Goal: Task Accomplishment & Management: Complete application form

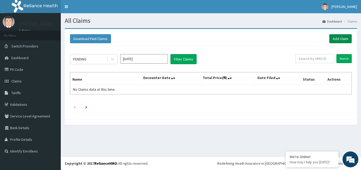
click at [342, 37] on link "Add Claim" at bounding box center [341, 38] width 22 height 9
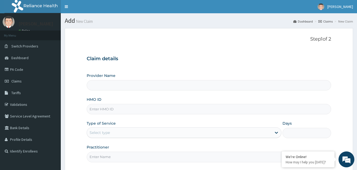
type input "Bodyline Gym- Ikoyi"
type input "1"
type input "d"
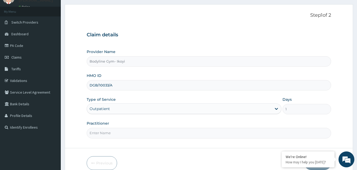
scroll to position [49, 0]
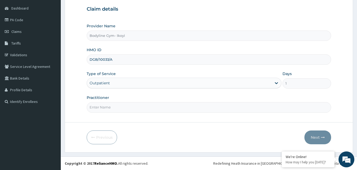
type input "DGB/10033/A"
click at [112, 108] on input "Practitioner" at bounding box center [209, 107] width 245 height 10
type input "B"
click at [314, 133] on button "Next" at bounding box center [318, 137] width 27 height 14
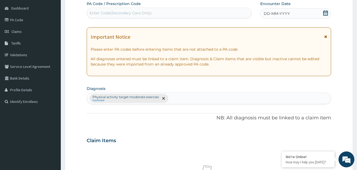
click at [277, 12] on span "DD-MM-YYYY" at bounding box center [277, 13] width 26 height 5
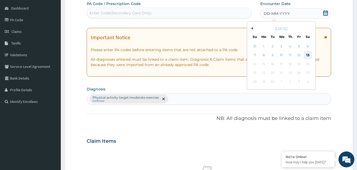
click at [307, 54] on div "13" at bounding box center [308, 55] width 8 height 8
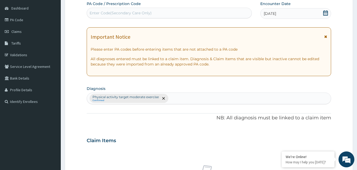
click at [167, 13] on div "Enter Code(Secondary Care Only)" at bounding box center [169, 13] width 165 height 8
type input "PA/EEF038"
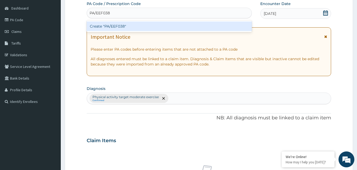
click at [169, 26] on div "Create "PA/EEF038"" at bounding box center [170, 26] width 166 height 10
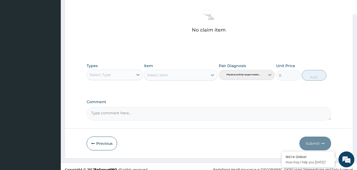
scroll to position [212, 0]
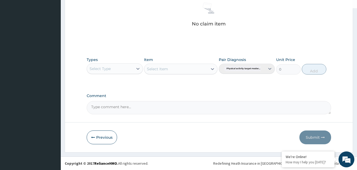
click at [111, 68] on div "Select Type" at bounding box center [110, 68] width 46 height 8
type input "G"
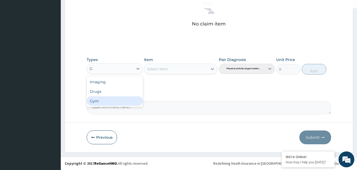
drag, startPoint x: 103, startPoint y: 101, endPoint x: 157, endPoint y: 90, distance: 55.6
click at [104, 101] on div "Gym" at bounding box center [115, 101] width 56 height 10
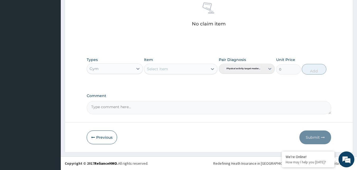
click at [190, 69] on div "Select Item" at bounding box center [175, 69] width 63 height 8
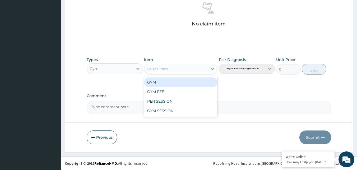
click at [166, 84] on div "GYM" at bounding box center [181, 82] width 74 height 10
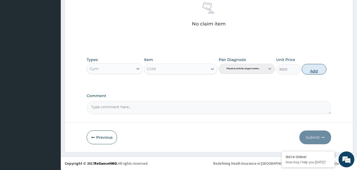
click at [321, 66] on button "Add" at bounding box center [314, 69] width 25 height 11
type input "0"
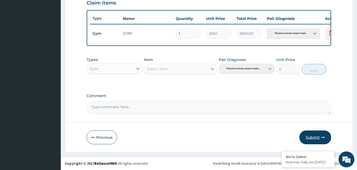
scroll to position [191, 0]
click at [311, 135] on button "Submit" at bounding box center [316, 137] width 32 height 14
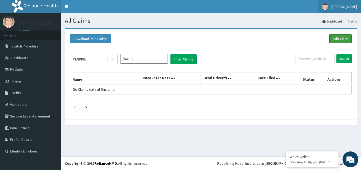
drag, startPoint x: 342, startPoint y: 40, endPoint x: 361, endPoint y: 3, distance: 41.5
click at [343, 40] on link "Add Claim" at bounding box center [341, 38] width 22 height 9
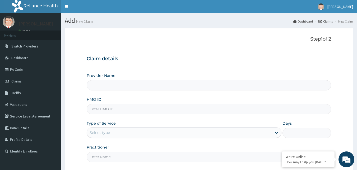
type input "Bodyline Gym- Ikoyi"
type input "1"
click at [117, 109] on input "HMO ID" at bounding box center [209, 109] width 245 height 10
type input "GTB/10759/A"
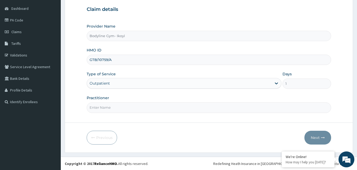
scroll to position [49, 0]
click at [124, 108] on input "Practitioner" at bounding box center [209, 107] width 245 height 10
type input "B"
click at [308, 137] on button "Next" at bounding box center [318, 137] width 27 height 14
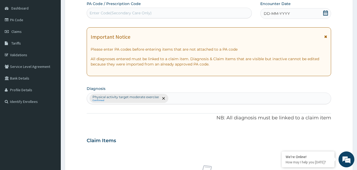
click at [281, 14] on span "DD-MM-YYYY" at bounding box center [277, 13] width 26 height 5
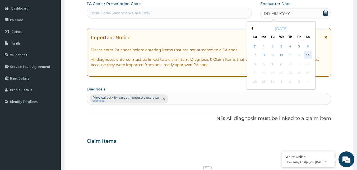
click at [308, 54] on div "13" at bounding box center [308, 55] width 8 height 8
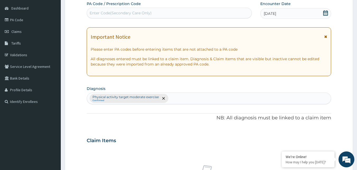
click at [131, 12] on div "Enter Code(Secondary Care Only)" at bounding box center [121, 12] width 62 height 5
type input "PA/A0642D"
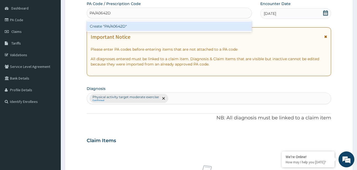
click at [118, 25] on div "Create "PA/A0642D"" at bounding box center [170, 26] width 166 height 10
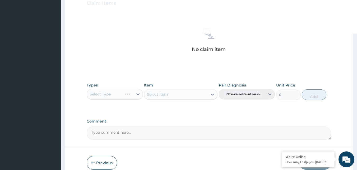
scroll to position [212, 0]
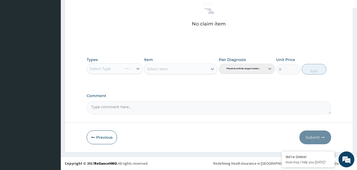
click at [114, 67] on div "Select Type" at bounding box center [115, 68] width 56 height 11
click at [114, 68] on div "Select Type" at bounding box center [115, 68] width 56 height 11
click at [135, 71] on div "Select Type" at bounding box center [115, 68] width 56 height 11
click at [125, 71] on div "Select Type" at bounding box center [115, 68] width 56 height 11
click at [126, 71] on div "Select Type" at bounding box center [115, 68] width 56 height 11
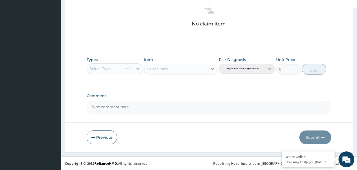
click at [129, 67] on div "Select Type" at bounding box center [115, 68] width 56 height 11
click at [122, 69] on div "Select Type" at bounding box center [115, 68] width 56 height 11
click at [120, 71] on div "Select Type" at bounding box center [115, 68] width 56 height 11
click at [140, 69] on div "Select Type" at bounding box center [115, 68] width 56 height 11
click at [104, 69] on div "Select Type" at bounding box center [115, 68] width 56 height 11
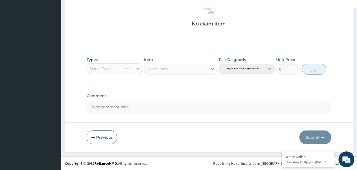
click at [130, 71] on div "Select Type" at bounding box center [115, 68] width 56 height 11
